Goal: Task Accomplishment & Management: Manage account settings

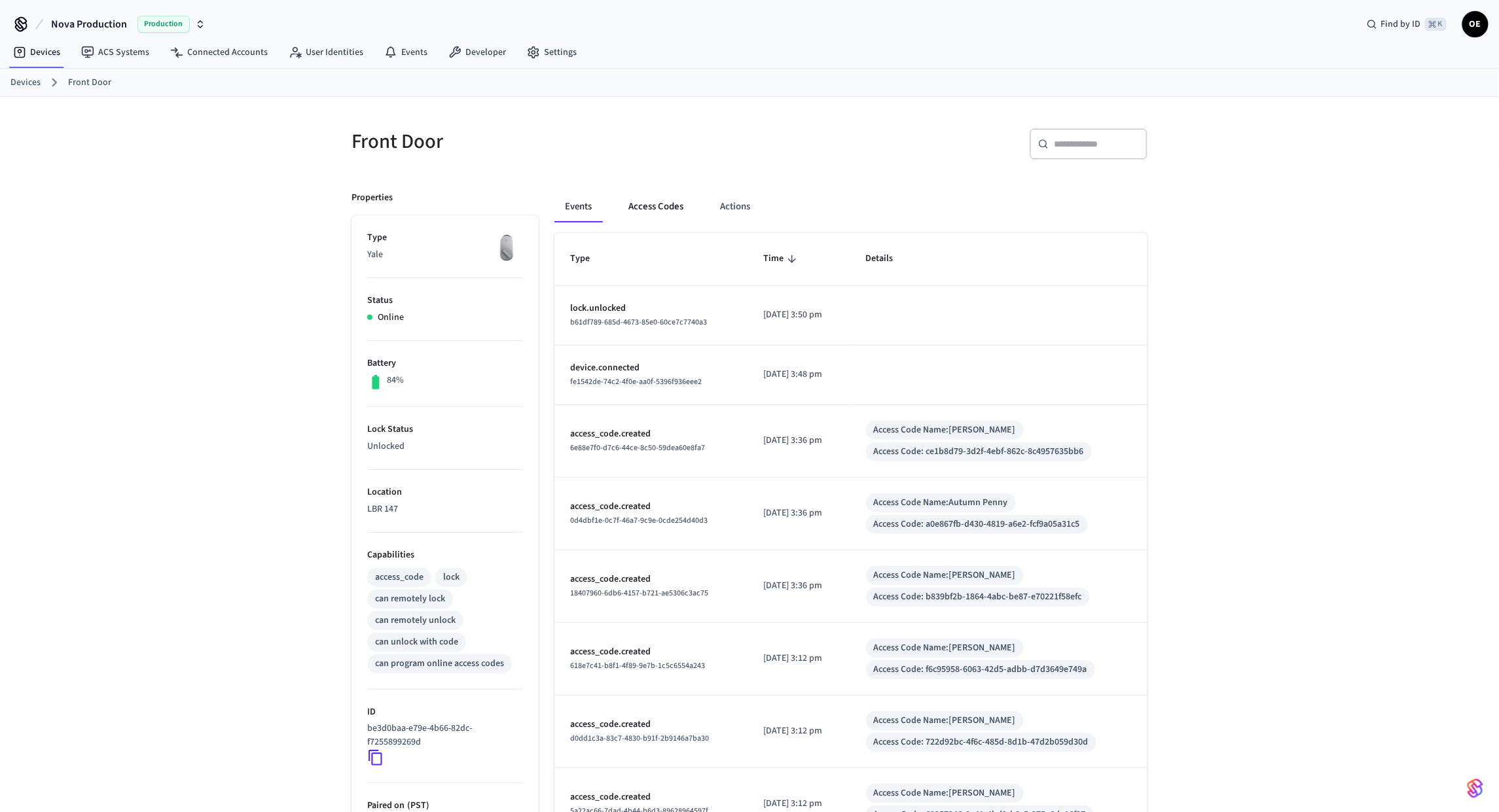
click at [641, 211] on button "Access Codes" at bounding box center [656, 206] width 76 height 31
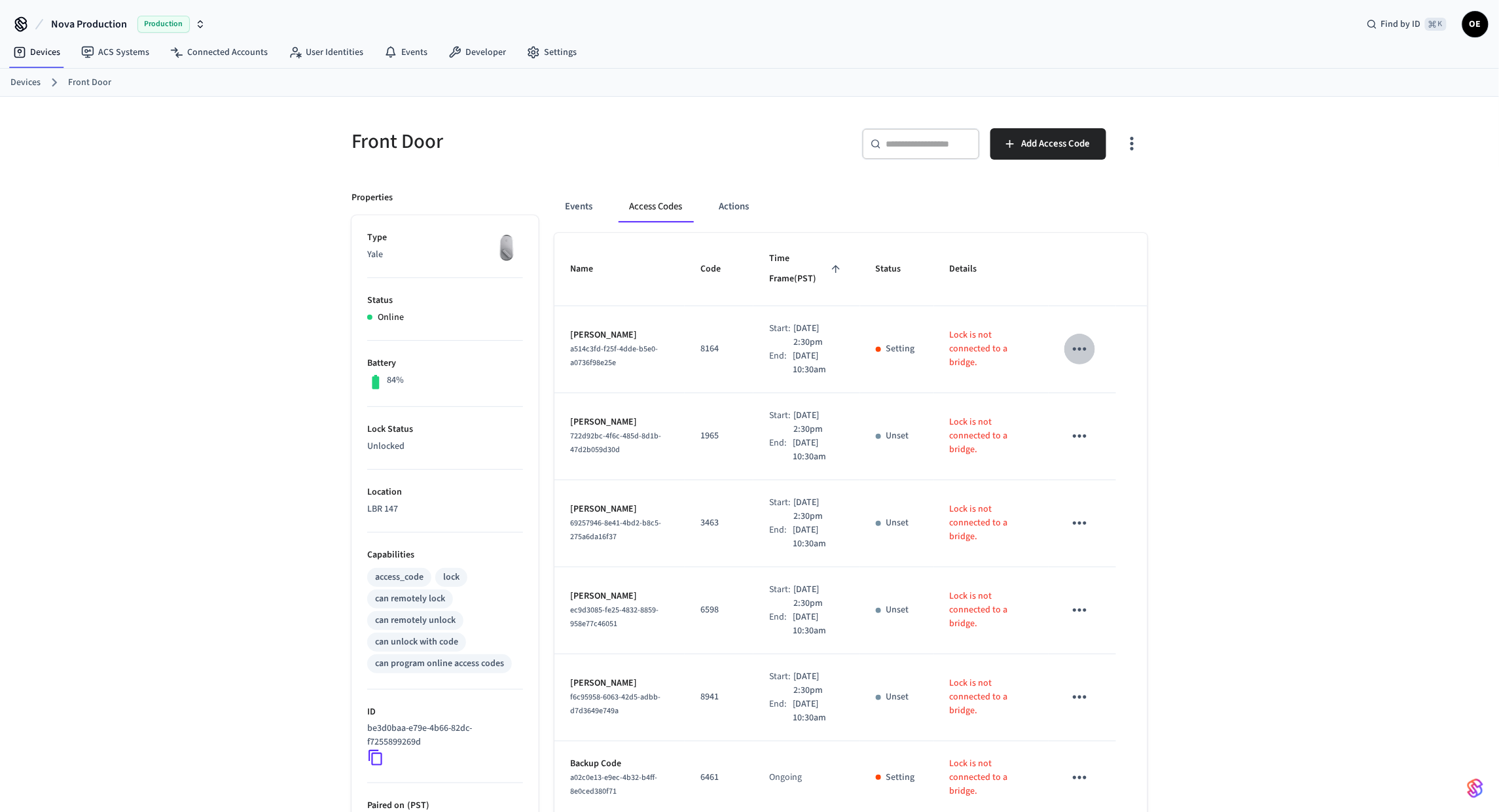
click at [1081, 351] on icon "sticky table" at bounding box center [1080, 349] width 20 height 20
click at [1106, 379] on li "Edit" at bounding box center [1111, 388] width 62 height 35
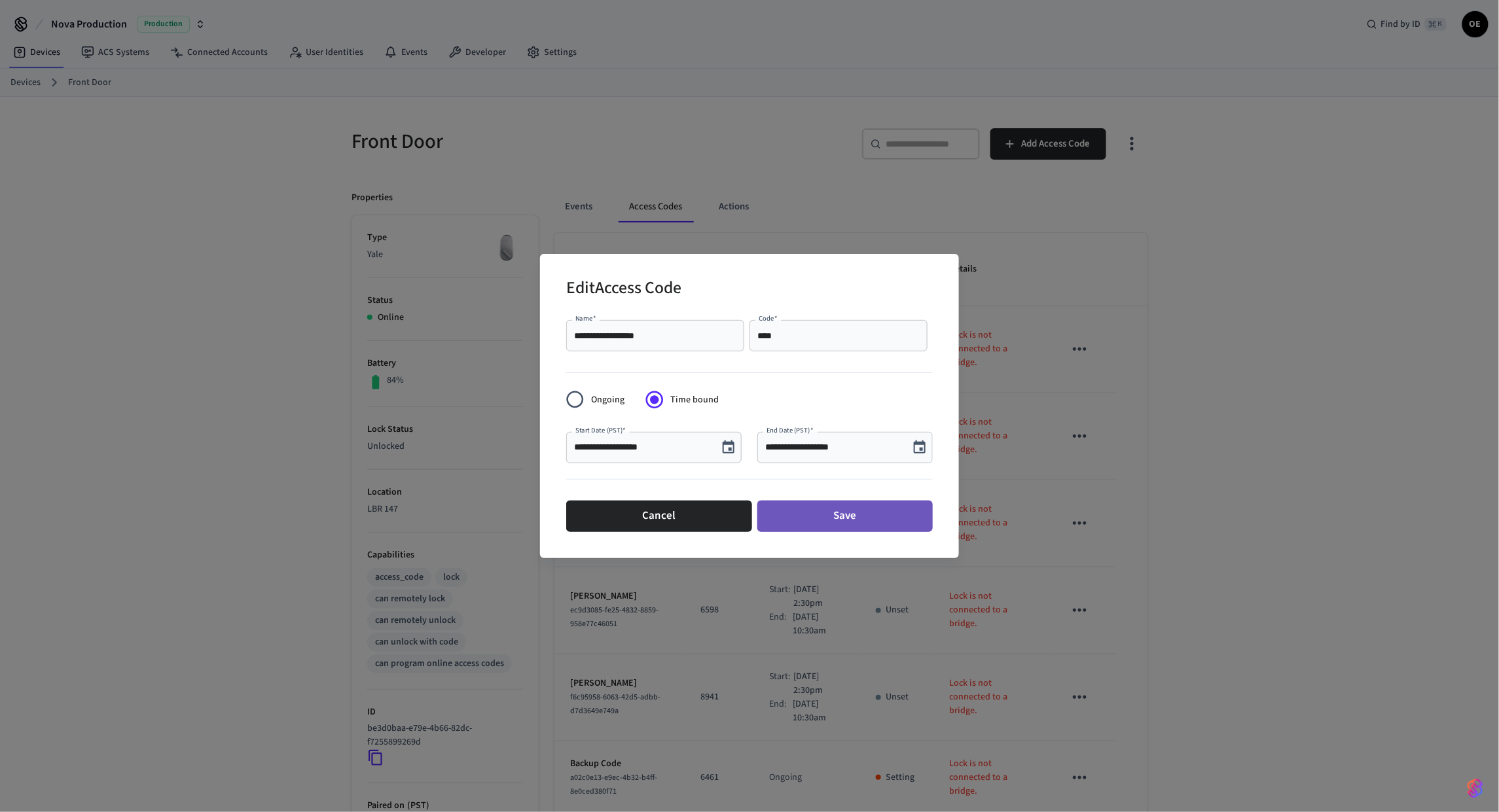
click at [834, 519] on button "Save" at bounding box center [845, 516] width 176 height 31
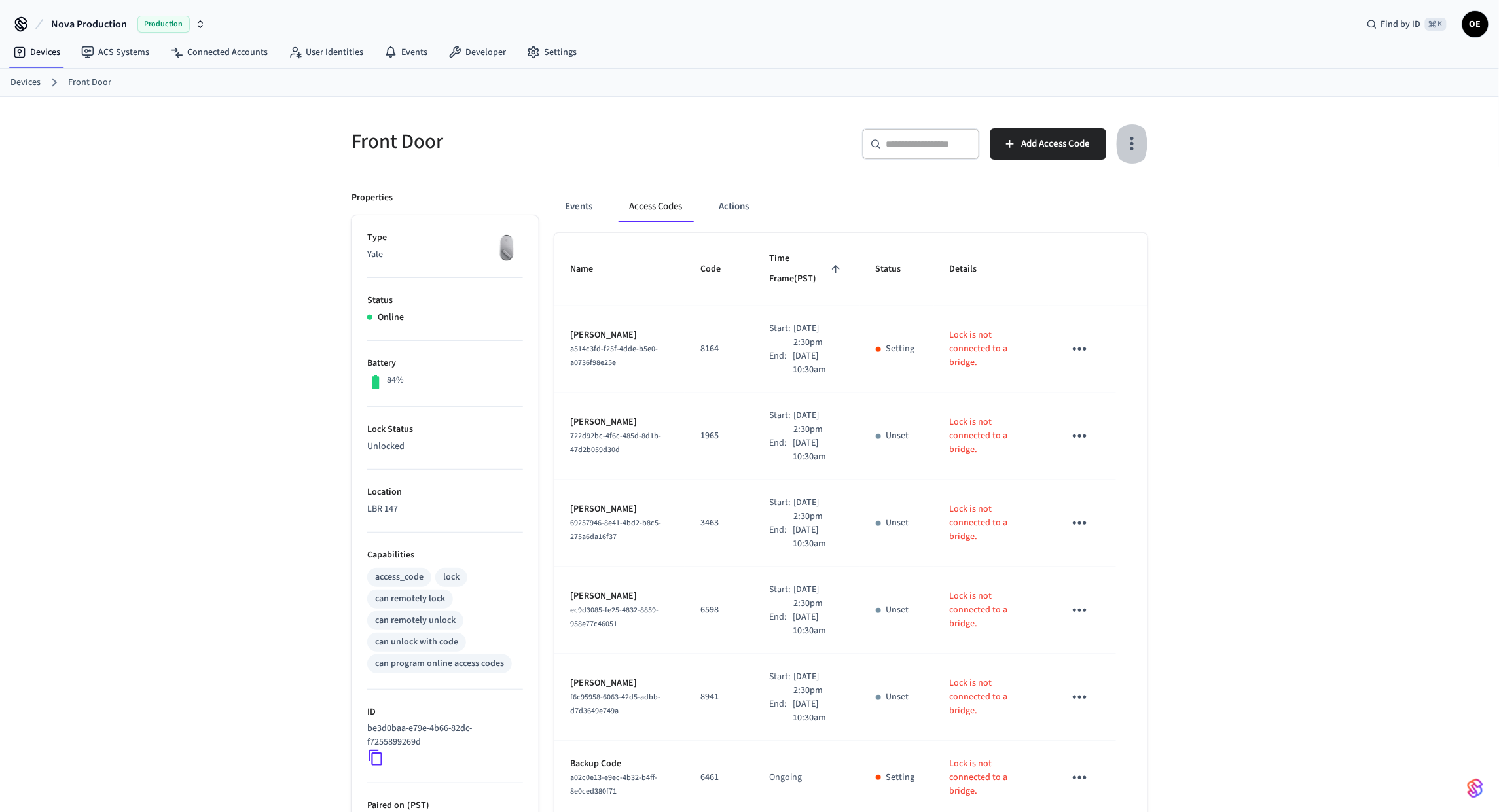
click at [1133, 142] on icon "button" at bounding box center [1132, 144] width 20 height 20
click at [1210, 194] on div at bounding box center [750, 406] width 1499 height 812
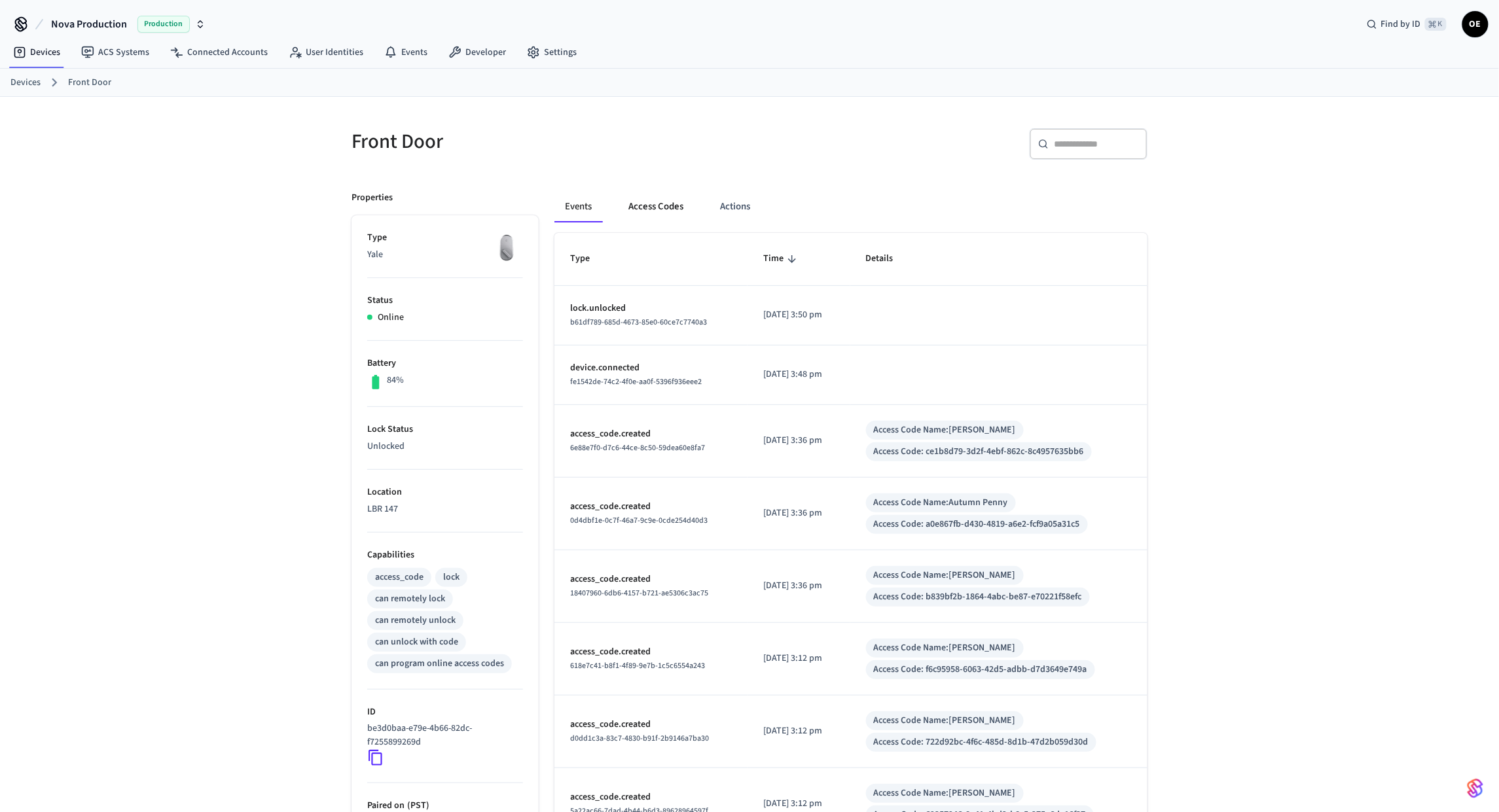
click at [674, 216] on button "Access Codes" at bounding box center [656, 206] width 76 height 31
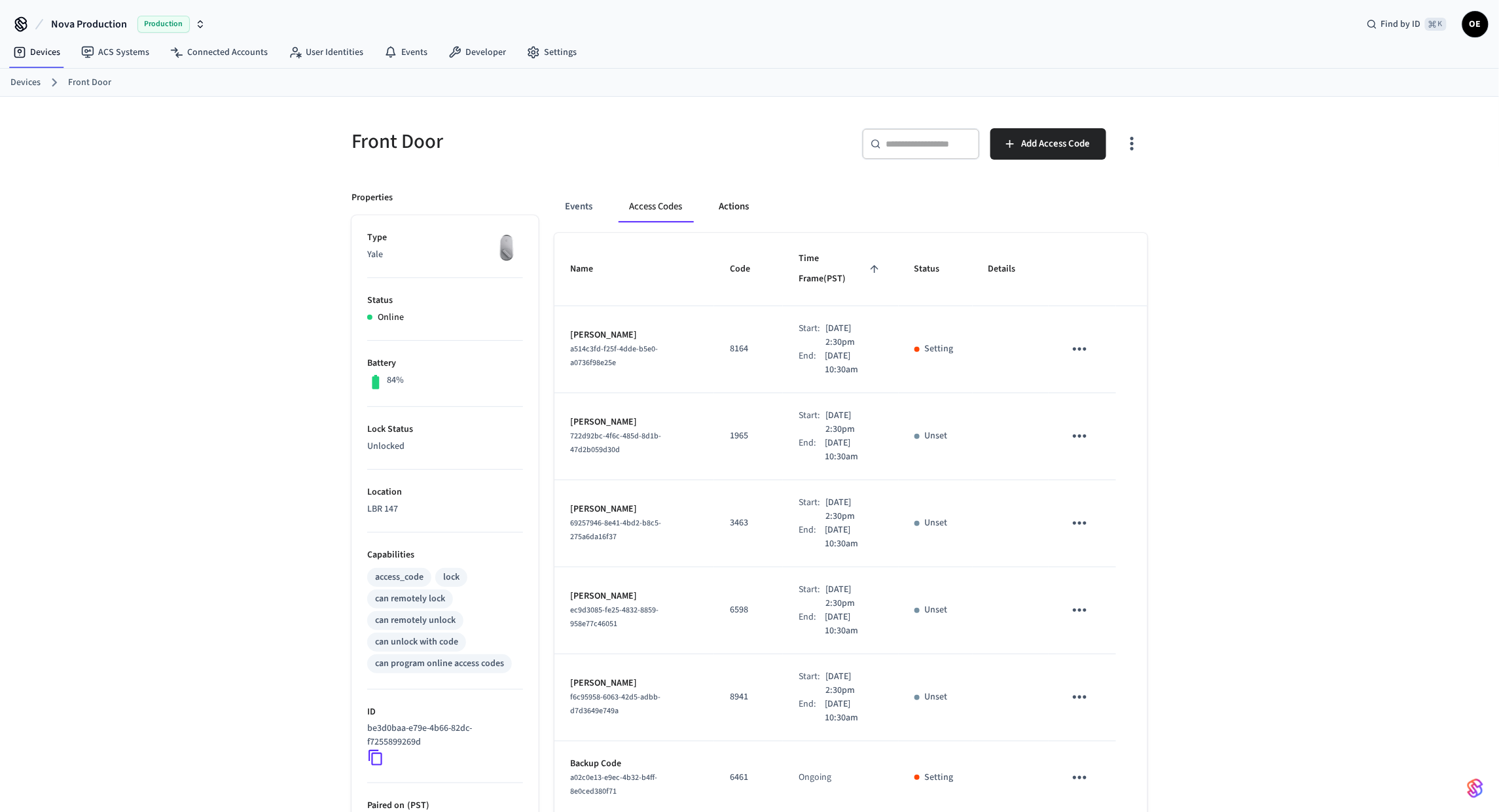
click at [736, 208] on button "Actions" at bounding box center [734, 206] width 51 height 31
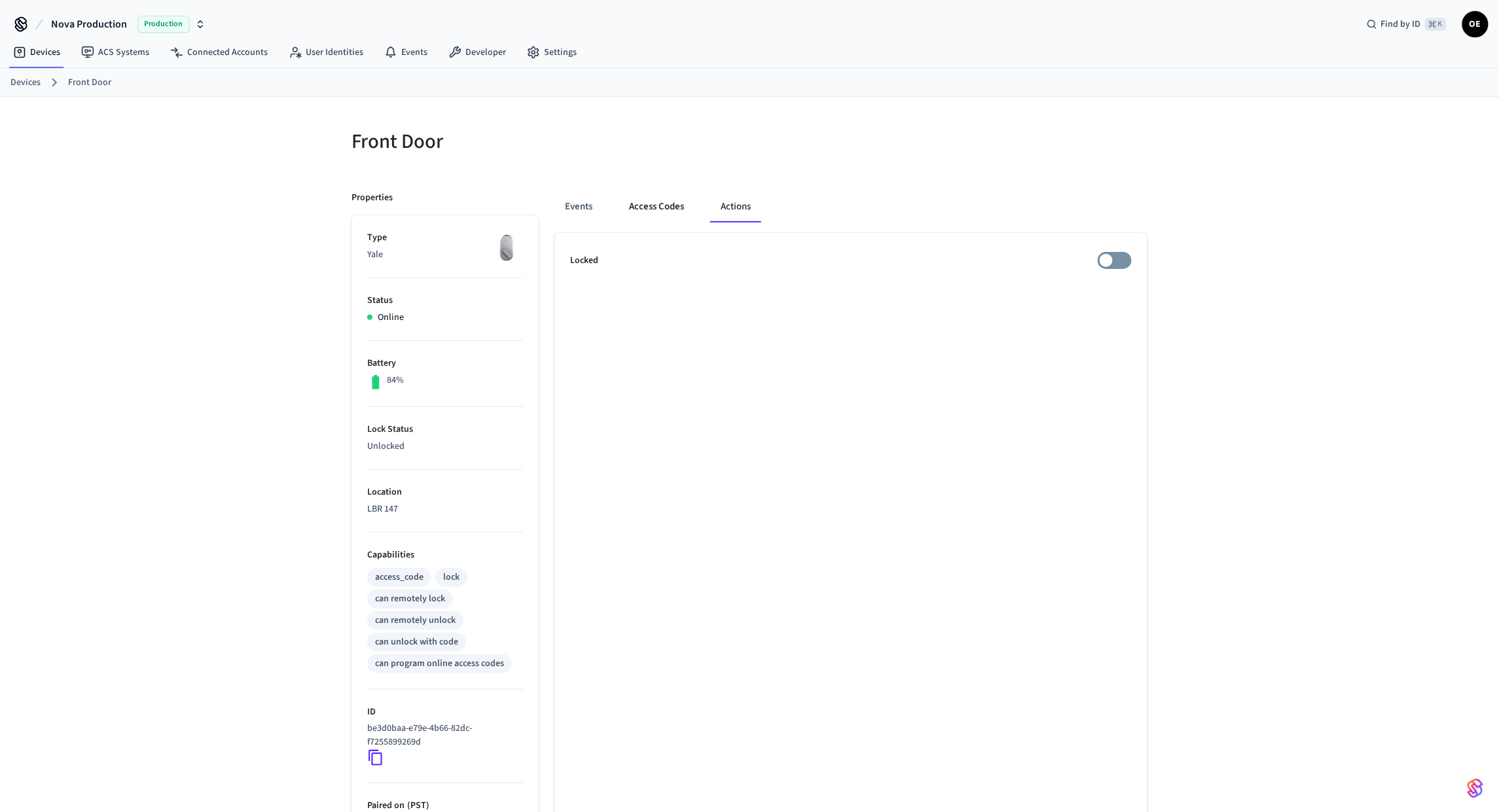
click at [642, 207] on button "Access Codes" at bounding box center [657, 206] width 76 height 31
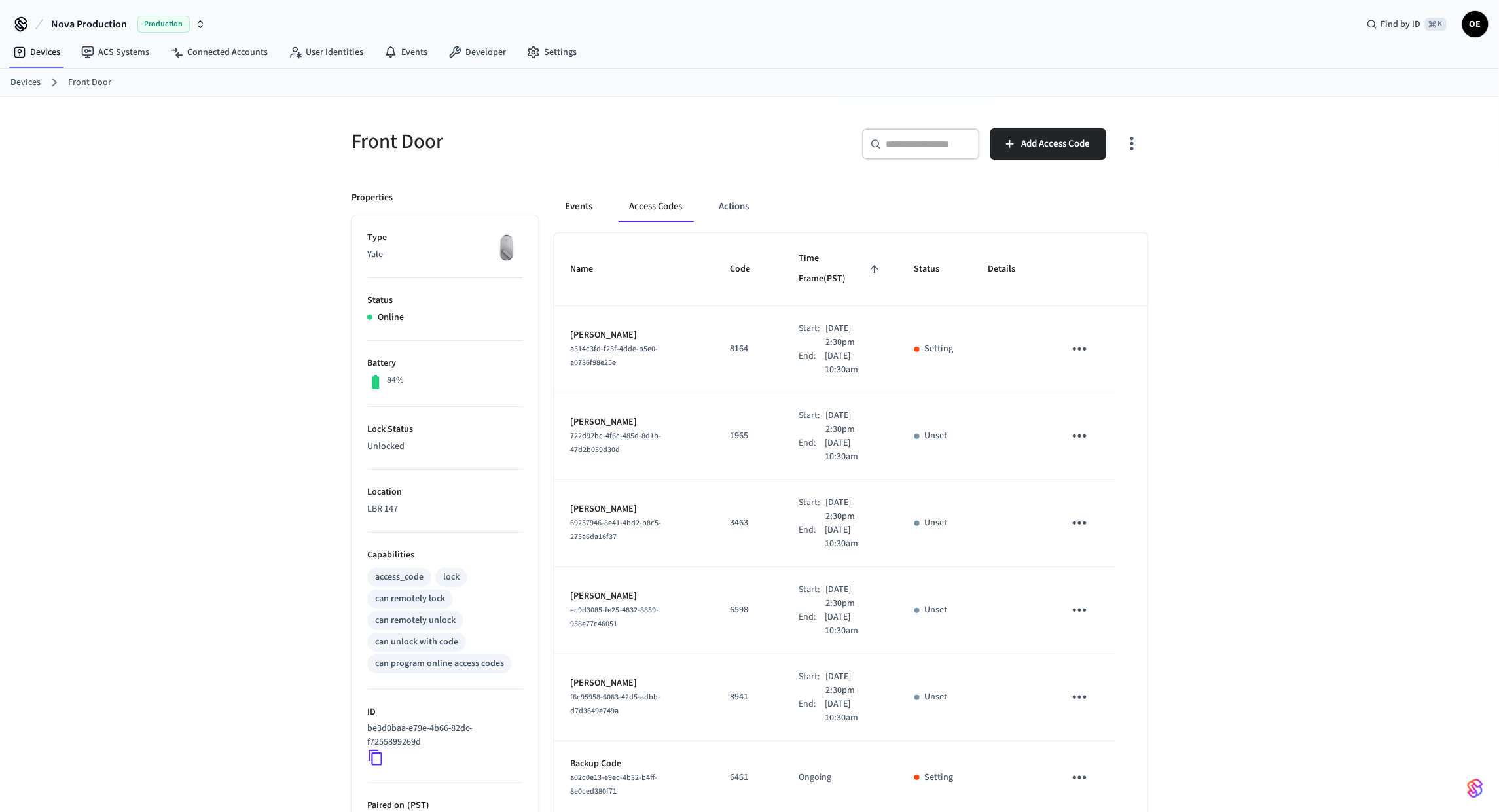
click at [581, 206] on button "Events" at bounding box center [579, 206] width 49 height 31
